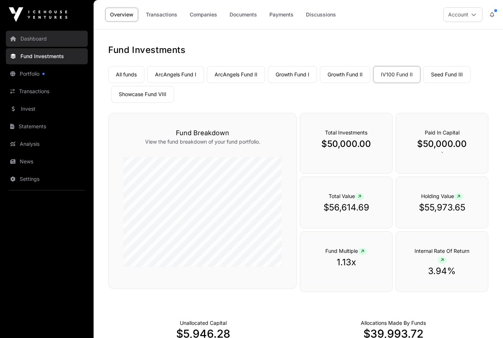
click at [24, 39] on link "Dashboard" at bounding box center [47, 39] width 82 height 16
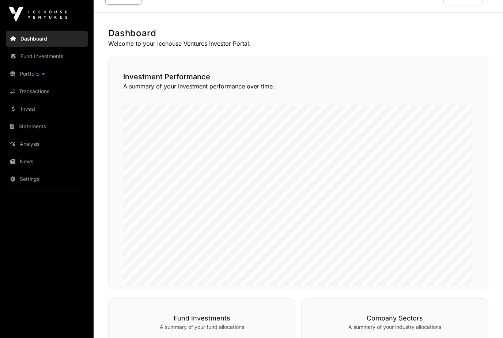
scroll to position [12, 0]
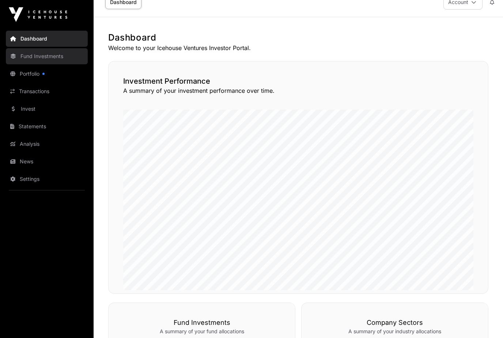
click at [20, 58] on link "Fund Investments" at bounding box center [47, 56] width 82 height 16
click at [23, 58] on link "Fund Investments" at bounding box center [47, 56] width 82 height 16
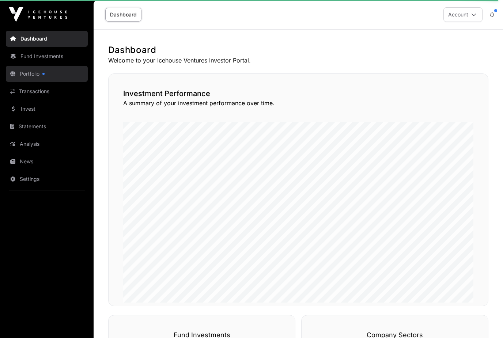
click at [19, 72] on link "Portfolio" at bounding box center [47, 74] width 82 height 16
click at [17, 68] on link "Portfolio" at bounding box center [47, 74] width 82 height 16
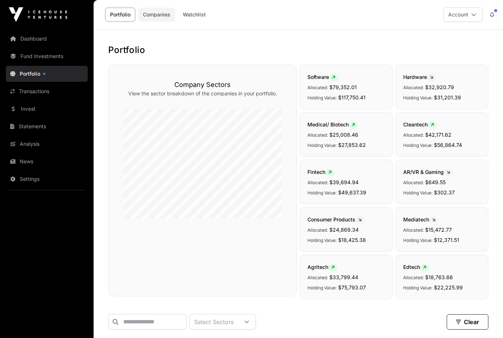
click at [160, 19] on link "Companies" at bounding box center [156, 15] width 37 height 14
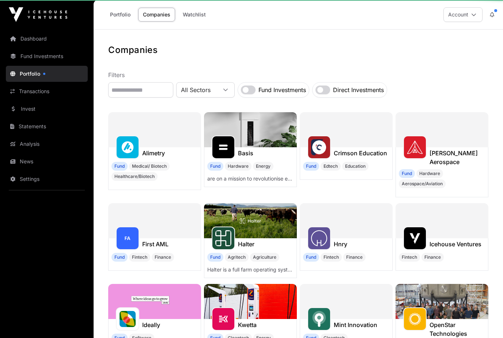
click at [156, 20] on link "Companies" at bounding box center [156, 15] width 37 height 14
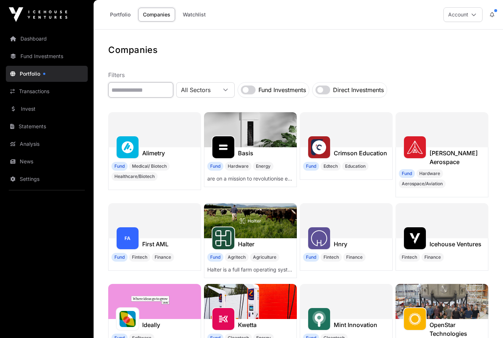
click at [129, 97] on input "text" at bounding box center [140, 89] width 65 height 15
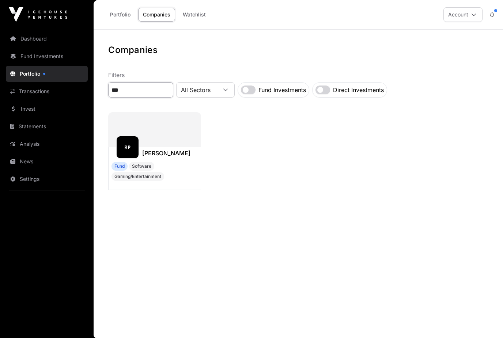
type input "***"
click at [171, 137] on div at bounding box center [154, 129] width 93 height 35
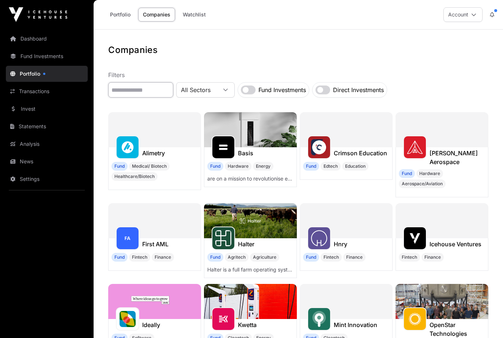
click at [146, 95] on input "text" at bounding box center [140, 89] width 65 height 15
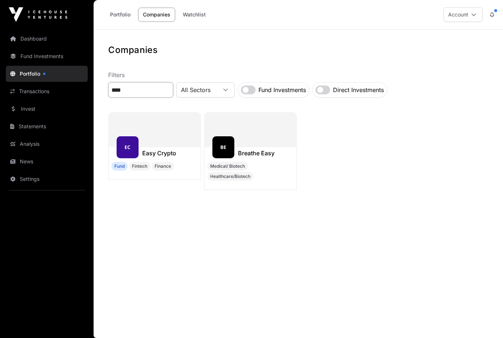
type input "****"
click at [159, 136] on div at bounding box center [154, 129] width 93 height 35
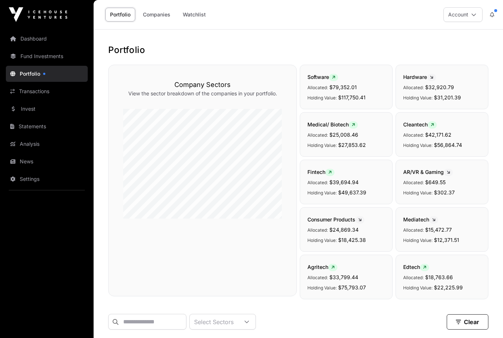
click at [140, 96] on p "View the sector breakdown of the companies in your portfolio." at bounding box center [202, 93] width 159 height 7
click at [161, 13] on link "Companies" at bounding box center [156, 15] width 37 height 14
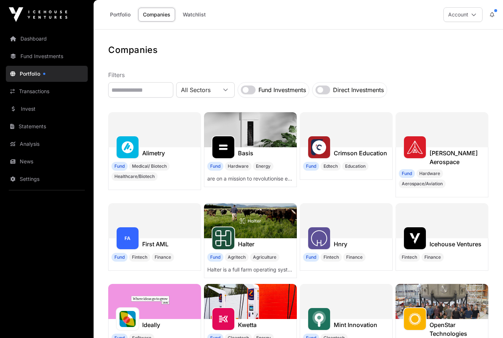
click at [158, 8] on link "Companies" at bounding box center [156, 15] width 37 height 14
click at [150, 87] on input "text" at bounding box center [140, 89] width 65 height 15
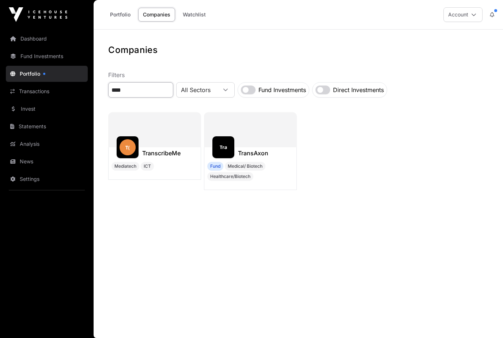
type input "****"
click at [261, 142] on div at bounding box center [250, 129] width 93 height 35
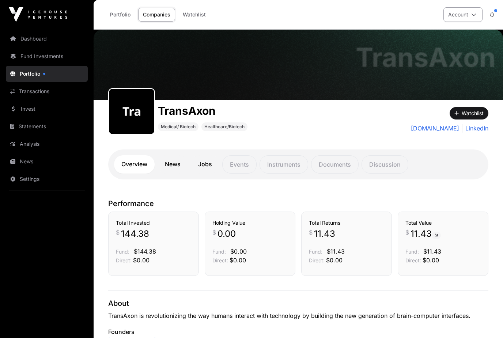
click at [472, 15] on icon at bounding box center [473, 14] width 5 height 5
